Goal: Task Accomplishment & Management: Manage account settings

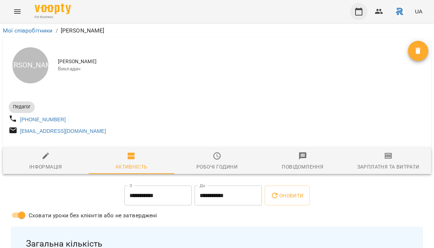
click at [362, 11] on icon "button" at bounding box center [358, 11] width 9 height 9
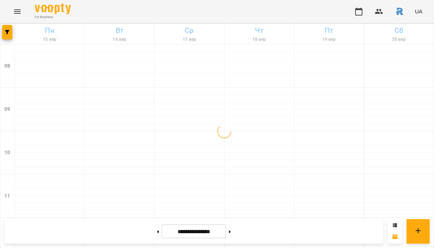
click at [15, 8] on icon "Menu" at bounding box center [17, 11] width 9 height 9
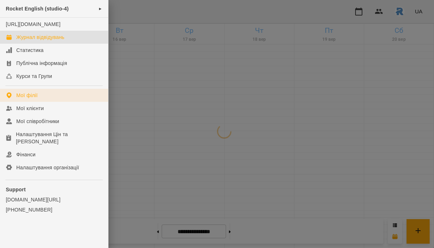
click at [22, 99] on div "Мої філії" at bounding box center [26, 95] width 21 height 7
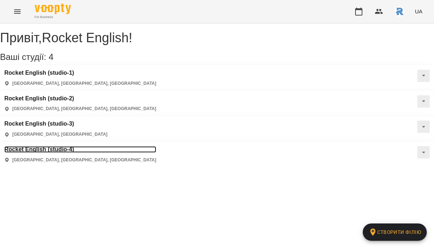
click at [156, 146] on h3 "Rocket English (studio-4)" at bounding box center [80, 149] width 152 height 7
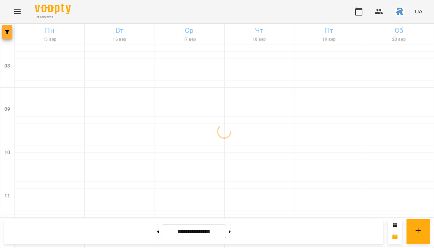
click at [7, 31] on icon "button" at bounding box center [7, 32] width 4 height 4
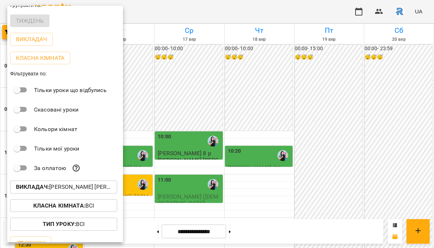
scroll to position [38, 0]
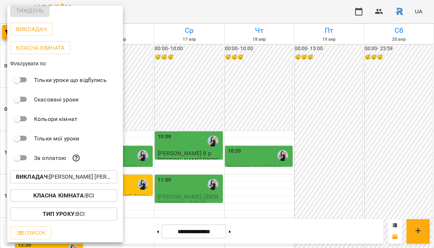
click at [79, 179] on p "Викладач : Челомбітько Варвара Олександр." at bounding box center [63, 177] width 95 height 9
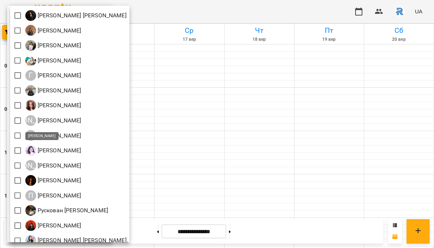
scroll to position [160, 0]
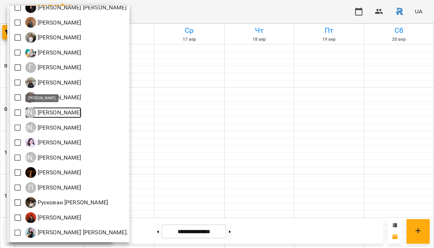
click at [66, 111] on p "[PERSON_NAME]" at bounding box center [58, 112] width 45 height 9
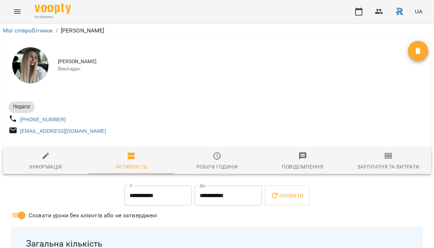
click at [349, 9] on div "For Business UA" at bounding box center [217, 11] width 434 height 23
click at [360, 13] on icon "button" at bounding box center [358, 11] width 9 height 9
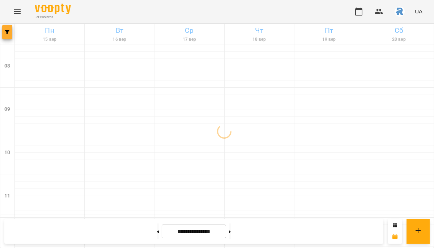
click at [4, 33] on span "button" at bounding box center [7, 32] width 10 height 4
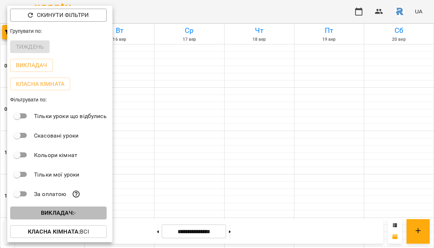
click at [46, 212] on b "Викладач :" at bounding box center [57, 213] width 33 height 7
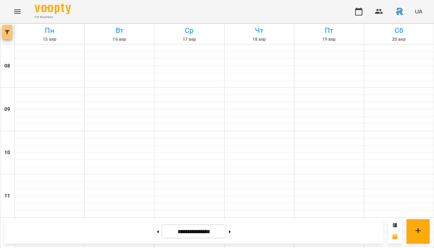
click at [7, 30] on icon "button" at bounding box center [7, 32] width 4 height 4
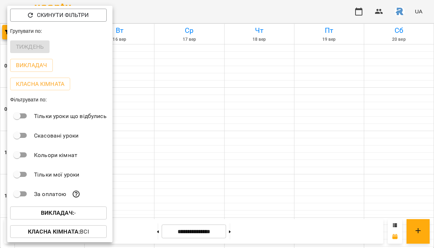
click at [56, 216] on b "Викладач :" at bounding box center [57, 213] width 33 height 7
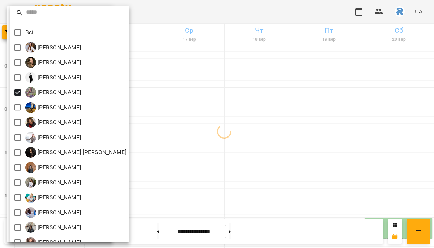
click at [215, 120] on div at bounding box center [217, 124] width 434 height 248
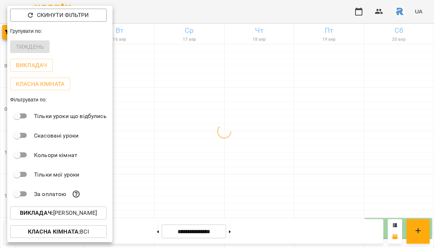
click at [215, 120] on div at bounding box center [217, 124] width 434 height 248
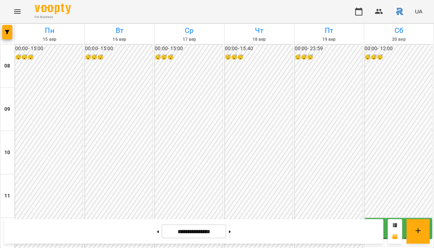
scroll to position [300, 0]
click at [231, 231] on icon at bounding box center [230, 232] width 2 height 3
type input "**********"
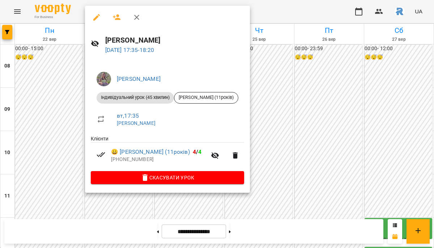
click at [287, 111] on div at bounding box center [217, 124] width 434 height 248
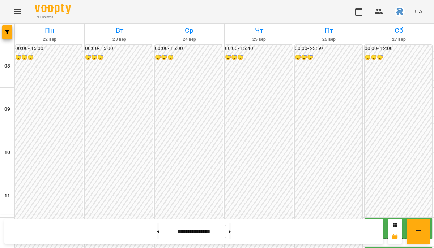
scroll to position [330, 0]
